Goal: Task Accomplishment & Management: Use online tool/utility

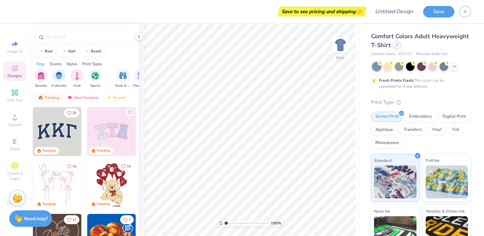
click at [398, 43] on icon at bounding box center [396, 44] width 3 height 3
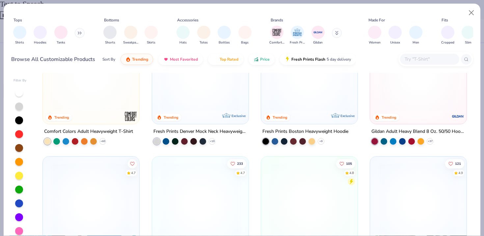
scroll to position [25, 0]
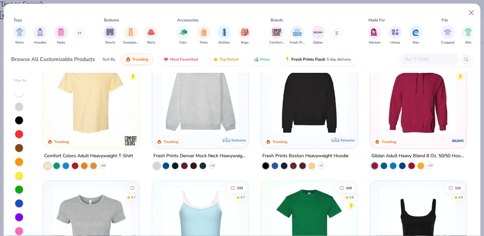
click at [305, 109] on img at bounding box center [309, 96] width 83 height 77
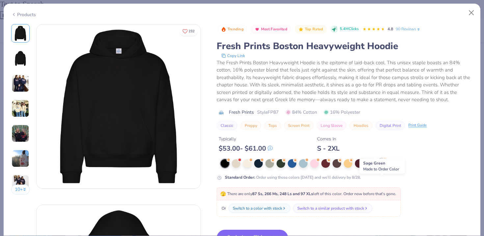
click at [382, 162] on div at bounding box center [381, 162] width 9 height 9
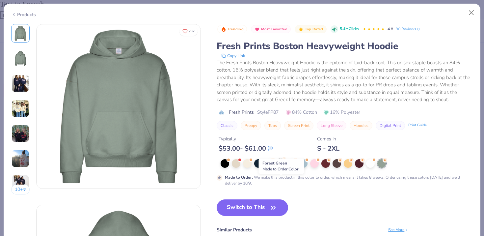
click at [280, 162] on div at bounding box center [281, 162] width 9 height 9
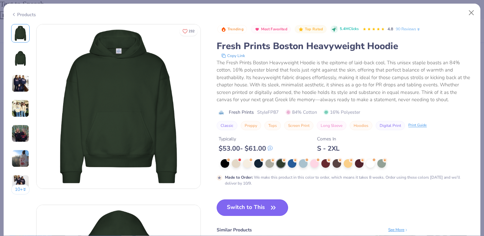
click at [262, 205] on button "Switch to This" at bounding box center [252, 207] width 71 height 16
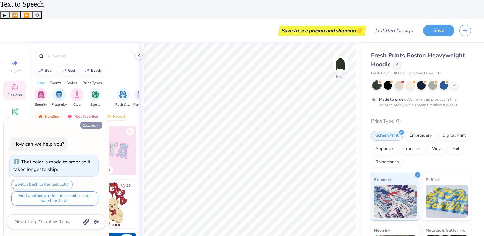
click at [98, 126] on icon "button" at bounding box center [98, 125] width 4 height 4
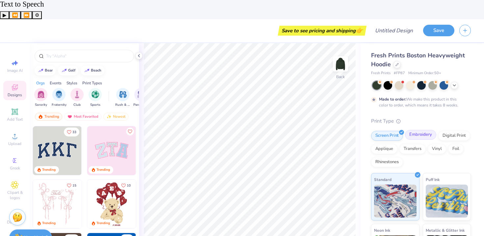
click at [430, 130] on div "Embroidery" at bounding box center [420, 135] width 31 height 10
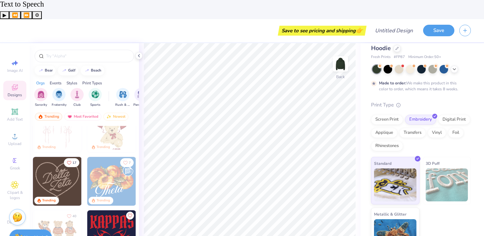
scroll to position [90, 0]
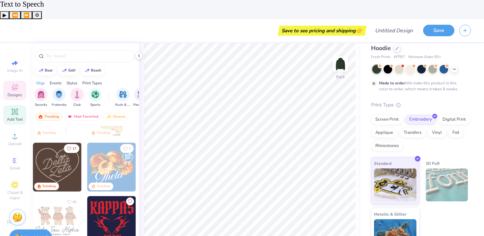
click at [12, 108] on icon at bounding box center [15, 112] width 8 height 8
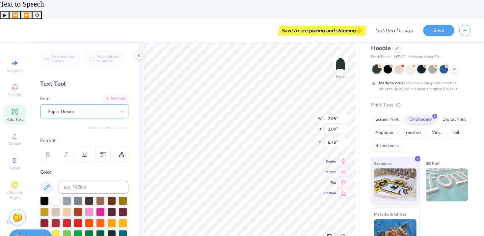
click at [80, 106] on div "Super Dream" at bounding box center [81, 111] width 69 height 10
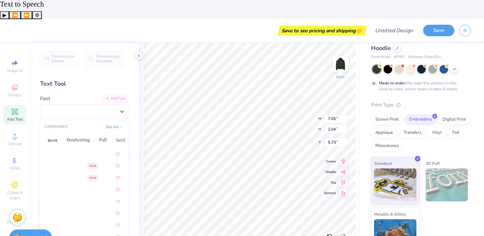
scroll to position [1385, 0]
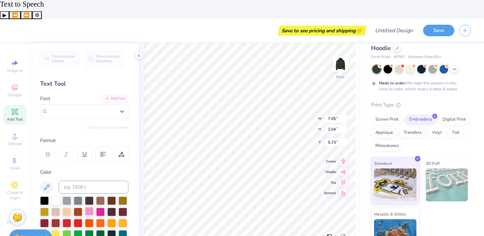
click at [89, 207] on div at bounding box center [89, 211] width 9 height 9
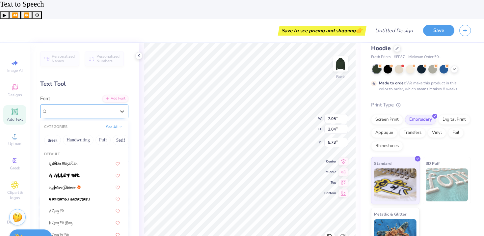
click at [88, 106] on div "Super Dream" at bounding box center [81, 111] width 69 height 10
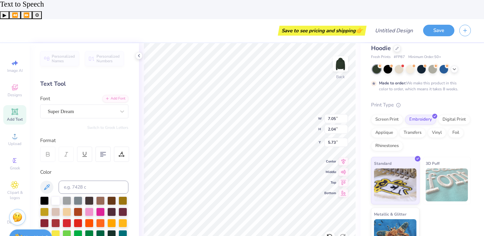
click at [438, 168] on img at bounding box center [447, 184] width 42 height 33
click at [434, 168] on img at bounding box center [447, 184] width 42 height 33
click at [405, 218] on img at bounding box center [395, 234] width 42 height 33
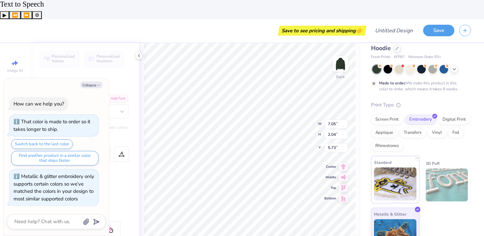
click at [401, 167] on img at bounding box center [395, 183] width 42 height 33
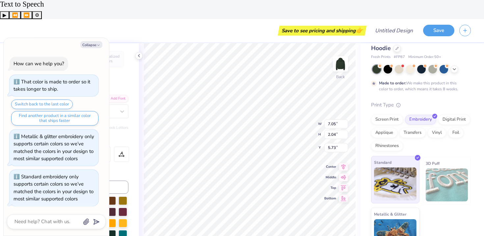
scroll to position [0, 0]
click at [95, 45] on button "Collapse" at bounding box center [91, 44] width 22 height 7
type textarea "x"
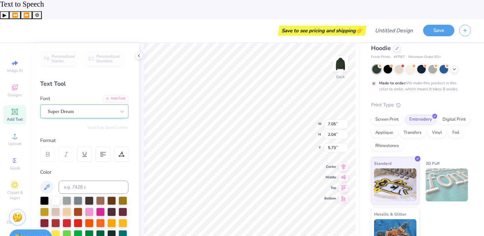
click at [84, 106] on div "Super Dream" at bounding box center [81, 111] width 69 height 10
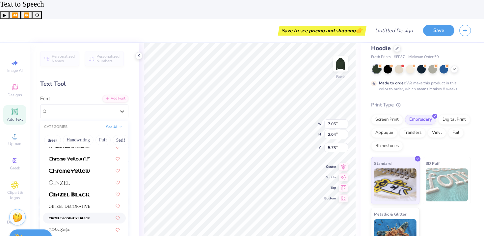
scroll to position [765, 0]
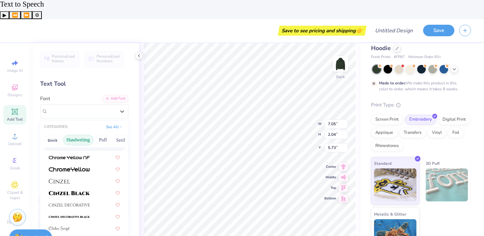
click at [90, 135] on button "Handwriting" at bounding box center [78, 140] width 31 height 11
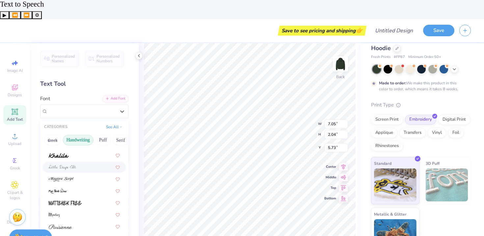
scroll to position [140, 0]
click at [122, 135] on button "Serif" at bounding box center [121, 140] width 16 height 11
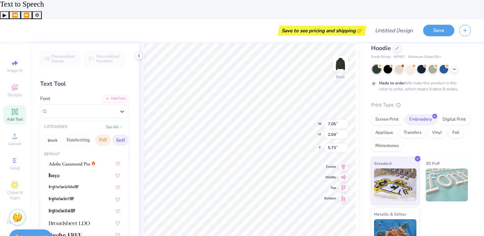
click at [103, 135] on button "Puff" at bounding box center [102, 140] width 15 height 11
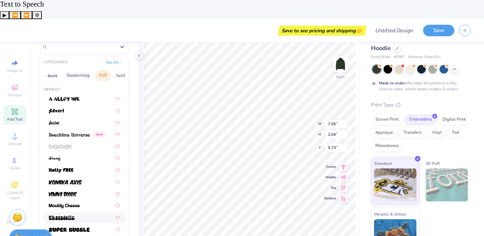
scroll to position [62, 0]
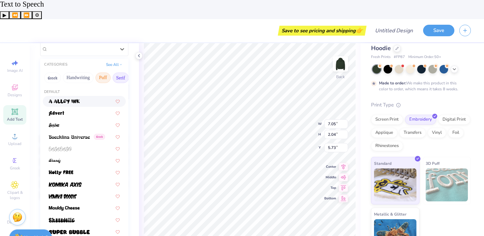
click at [119, 72] on button "Serif" at bounding box center [121, 77] width 16 height 11
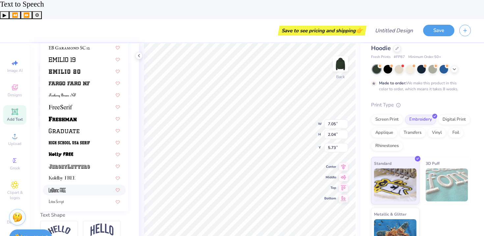
scroll to position [476, 0]
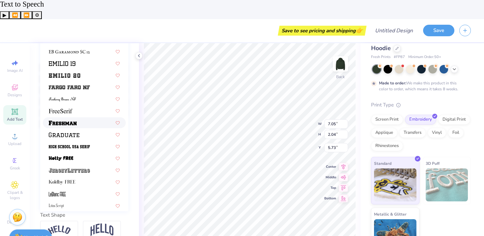
click at [87, 119] on div at bounding box center [84, 122] width 71 height 7
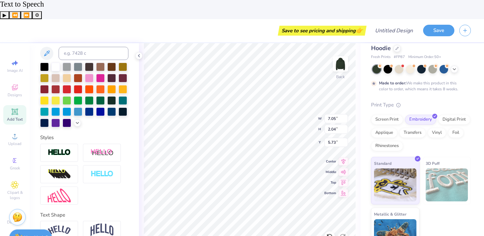
type input "8.98"
type input "2.43"
type input "5.53"
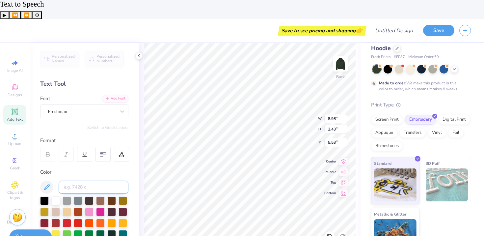
click at [80, 180] on input at bounding box center [94, 186] width 70 height 13
click at [76, 104] on div "Freshman" at bounding box center [84, 111] width 88 height 14
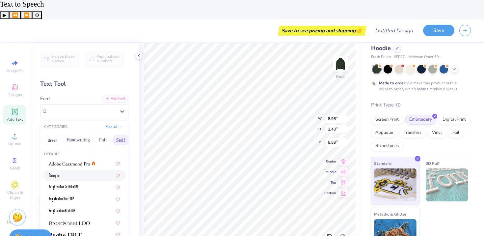
scroll to position [54, 0]
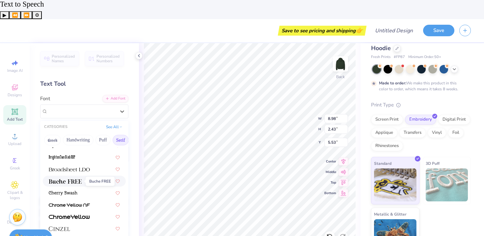
click at [73, 179] on img at bounding box center [65, 181] width 33 height 5
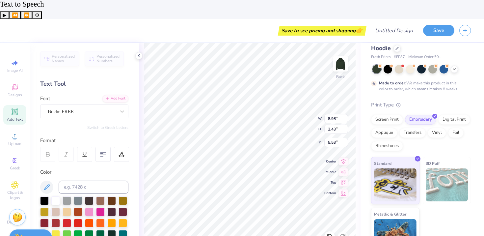
scroll to position [0, 0]
click at [88, 106] on div "Buche FREE" at bounding box center [81, 111] width 69 height 10
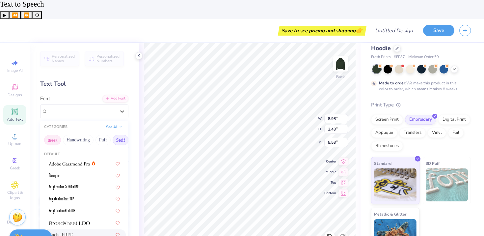
click at [48, 135] on button "Greek" at bounding box center [52, 140] width 17 height 11
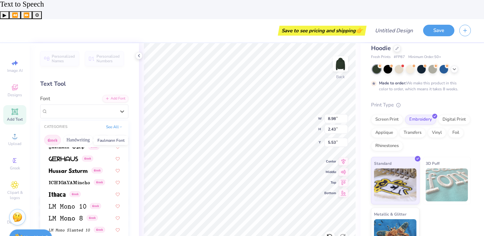
scroll to position [246, 0]
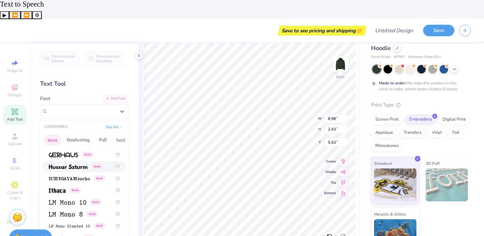
click at [74, 161] on div "Greek" at bounding box center [84, 166] width 83 height 11
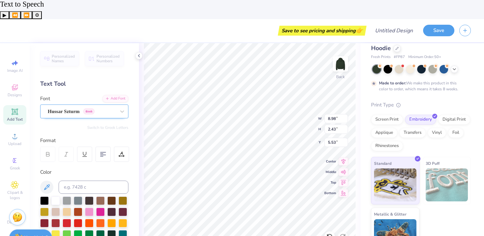
click at [96, 107] on div at bounding box center [82, 111] width 68 height 9
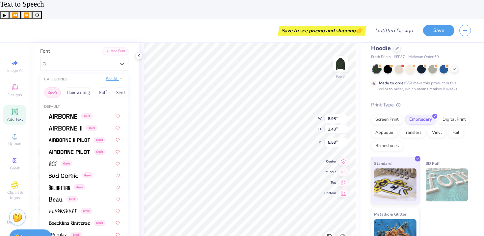
scroll to position [47, 0]
click at [120, 88] on button "Serif" at bounding box center [121, 93] width 16 height 11
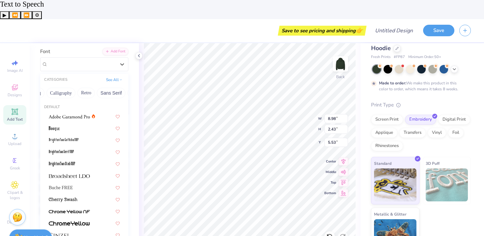
scroll to position [0, 91]
click at [95, 88] on button "Retro" at bounding box center [97, 93] width 17 height 11
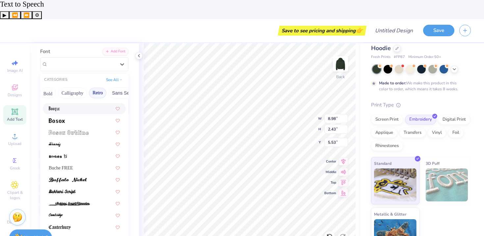
scroll to position [77, 0]
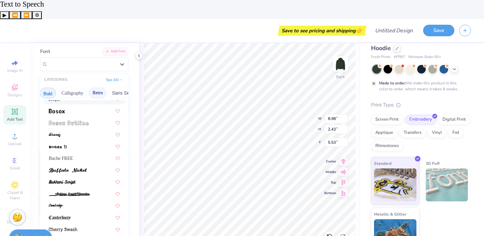
click at [48, 88] on button "Bold" at bounding box center [48, 93] width 16 height 11
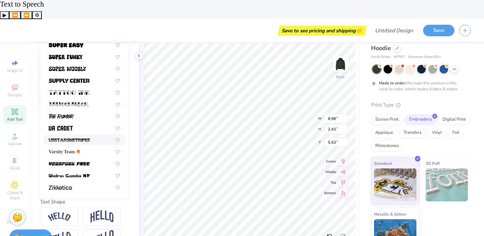
scroll to position [133, 0]
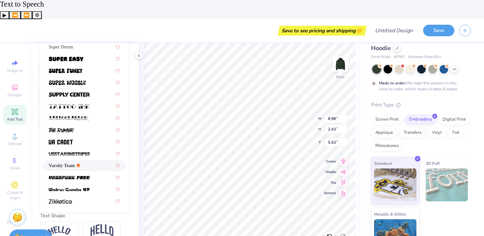
click at [67, 162] on span "Varsity Team" at bounding box center [62, 165] width 26 height 7
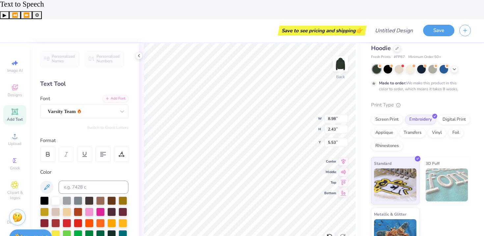
scroll to position [3, 0]
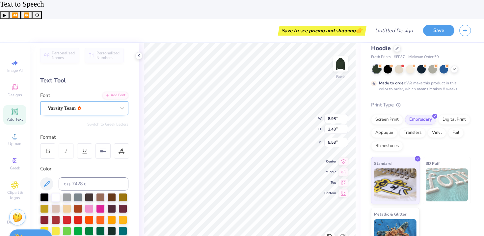
click at [99, 103] on div "Varsity Team" at bounding box center [81, 108] width 69 height 10
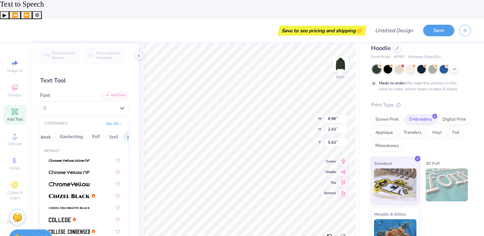
scroll to position [0, 7]
click at [118, 131] on button "Serif" at bounding box center [113, 136] width 16 height 11
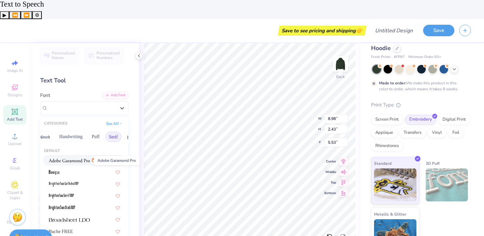
click at [72, 157] on span at bounding box center [69, 160] width 41 height 7
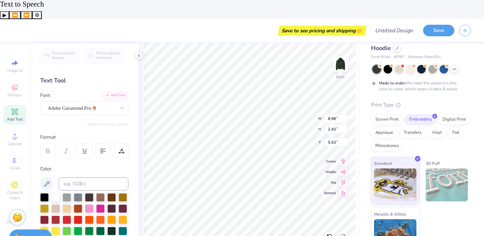
scroll to position [0, 0]
click at [86, 103] on div "Adobe Garamond Pro" at bounding box center [81, 108] width 69 height 10
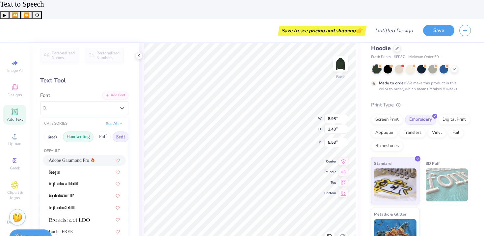
click at [84, 131] on button "Handwriting" at bounding box center [78, 136] width 31 height 11
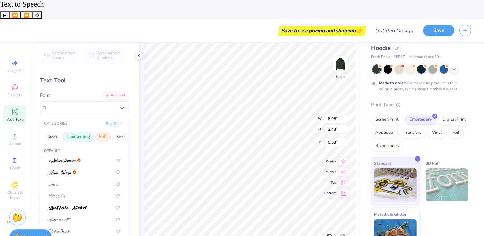
click at [105, 131] on button "Puff" at bounding box center [102, 136] width 15 height 11
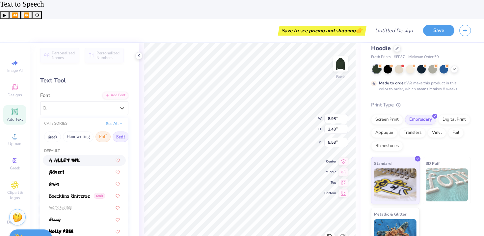
click at [117, 131] on button "Serif" at bounding box center [121, 136] width 16 height 11
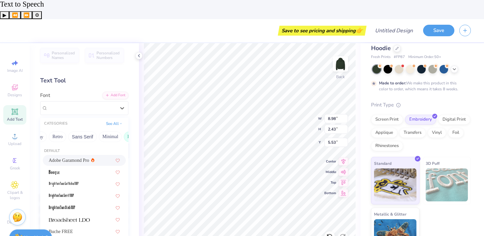
scroll to position [0, 130]
click at [76, 131] on button "Sans Serif" at bounding box center [83, 136] width 29 height 11
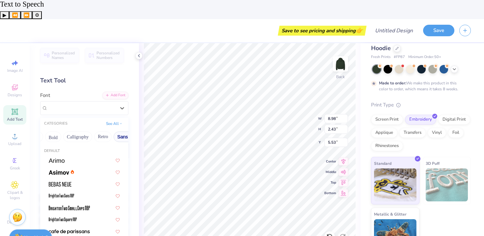
scroll to position [0, 83]
click at [59, 131] on button "Bold" at bounding box center [55, 136] width 16 height 11
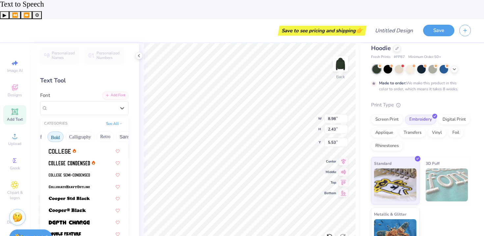
scroll to position [71, 0]
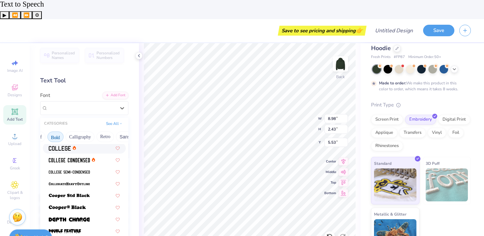
click at [66, 146] on img at bounding box center [60, 148] width 22 height 5
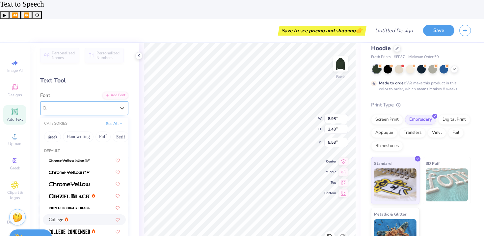
click at [87, 103] on div "College" at bounding box center [81, 108] width 69 height 10
click at [85, 131] on button "Handwriting" at bounding box center [78, 136] width 31 height 11
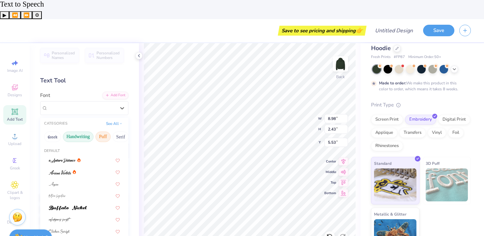
click at [108, 131] on button "Puff" at bounding box center [102, 136] width 15 height 11
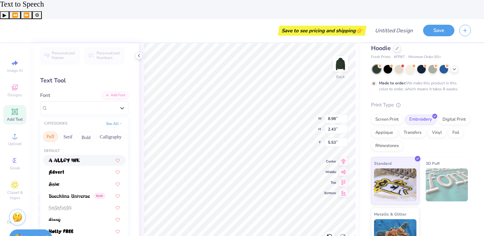
scroll to position [0, 68]
click at [69, 131] on button "Bold" at bounding box center [71, 136] width 16 height 11
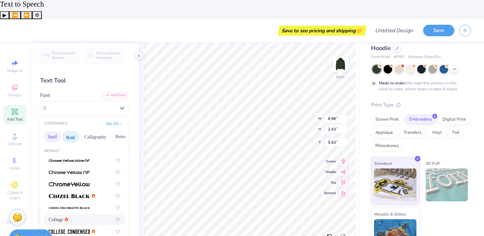
click at [52, 131] on button "Serif" at bounding box center [52, 136] width 16 height 11
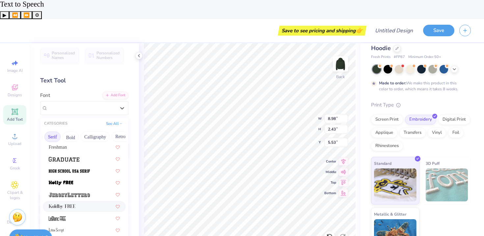
scroll to position [576, 0]
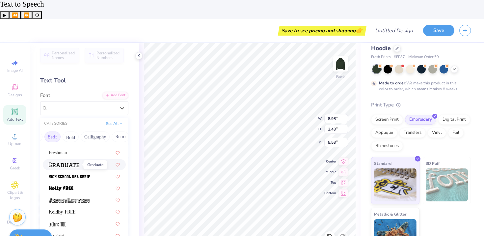
click at [77, 162] on img at bounding box center [64, 164] width 31 height 5
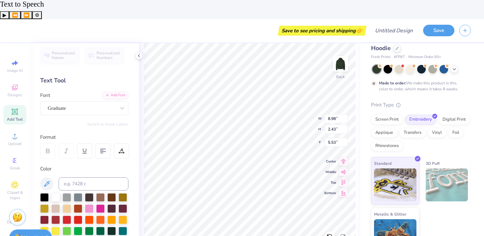
type textarea "HT&F"
click at [16, 165] on span "Greek" at bounding box center [15, 167] width 10 height 5
type input "7.35"
type input "2.19"
type input "5.66"
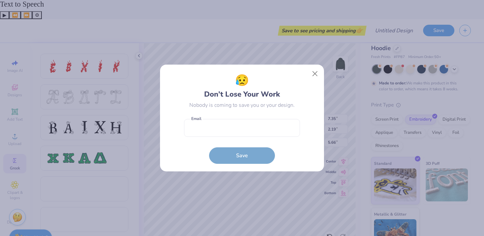
scroll to position [246, 0]
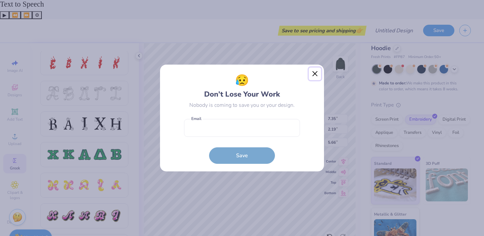
click at [315, 74] on button "Close" at bounding box center [315, 73] width 13 height 13
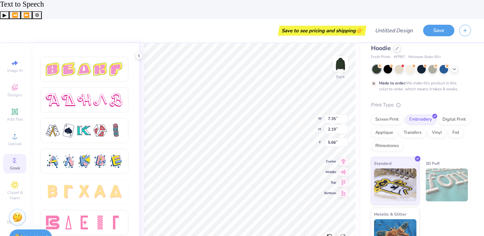
scroll to position [1128, 0]
click at [108, 123] on div at bounding box center [84, 130] width 77 height 14
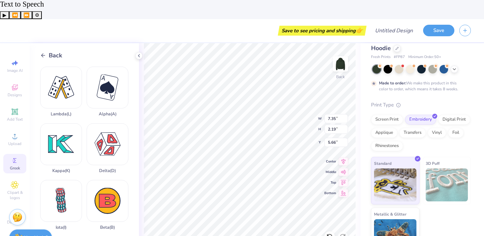
click at [41, 52] on icon at bounding box center [43, 55] width 6 height 6
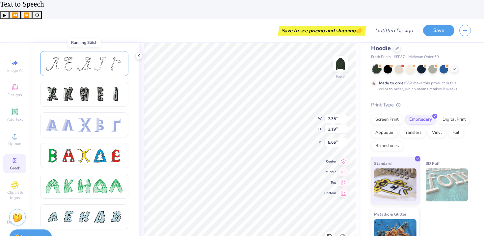
click at [104, 57] on div at bounding box center [100, 64] width 14 height 14
